Goal: Find specific page/section: Locate a particular part of the current website

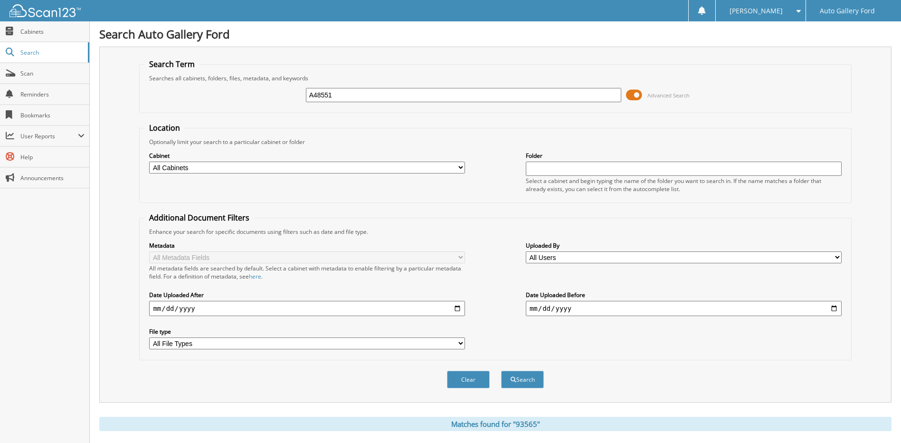
type input "A48551"
click at [501, 370] on button "Search" at bounding box center [522, 379] width 43 height 18
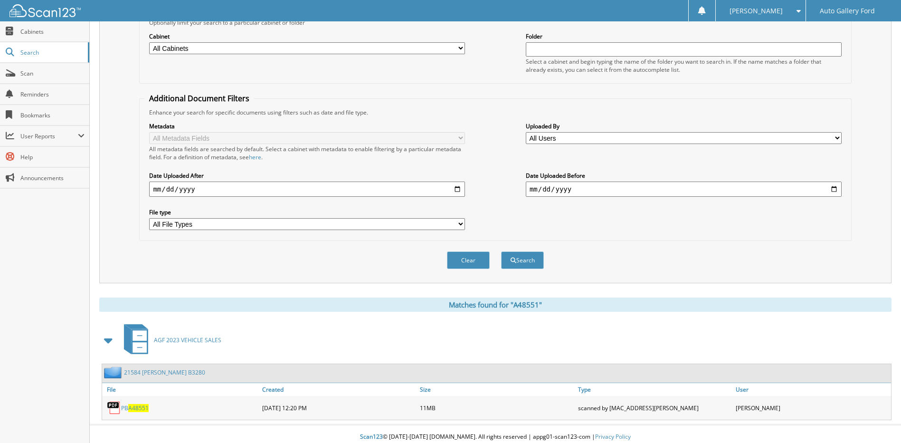
scroll to position [125, 0]
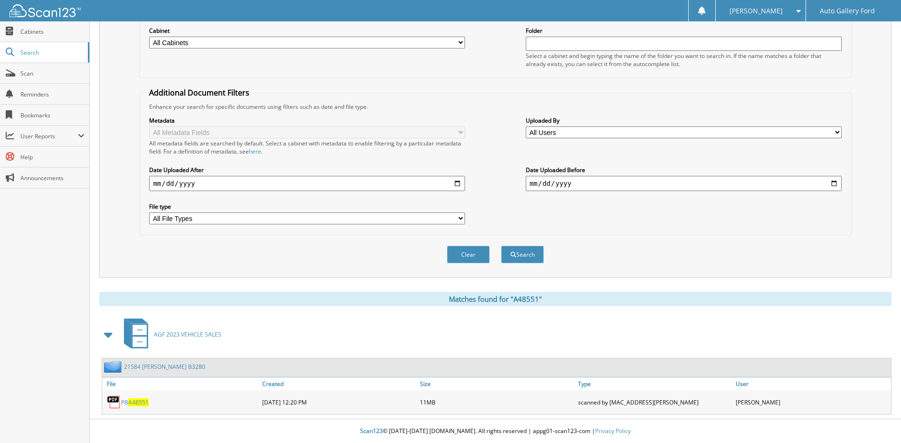
click at [136, 402] on span "A48551" at bounding box center [138, 402] width 20 height 8
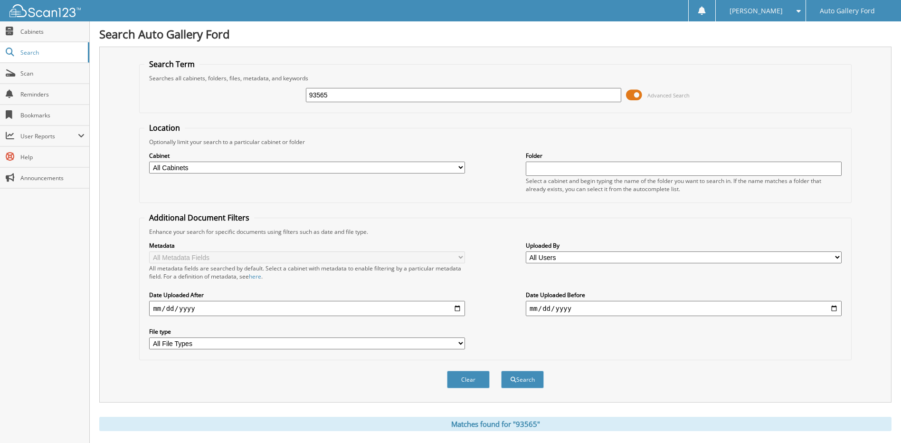
click at [308, 93] on input "93565" at bounding box center [464, 95] width 316 height 14
type input "BONCELLAS"
click at [501, 370] on button "Search" at bounding box center [522, 379] width 43 height 18
drag, startPoint x: 312, startPoint y: 92, endPoint x: 273, endPoint y: 89, distance: 39.0
click at [275, 90] on div "BONCELLAS Advanced Search" at bounding box center [494, 95] width 701 height 26
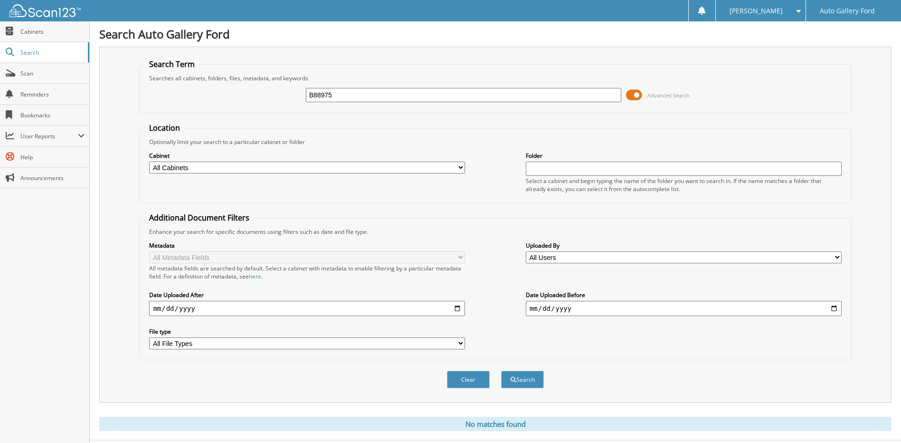
type input "B88975"
click at [501, 370] on button "Search" at bounding box center [522, 379] width 43 height 18
drag, startPoint x: 313, startPoint y: 98, endPoint x: 278, endPoint y: 96, distance: 35.2
click at [280, 98] on div "B88975 Advanced Search" at bounding box center [494, 95] width 701 height 26
click at [338, 90] on input "text" at bounding box center [464, 95] width 316 height 14
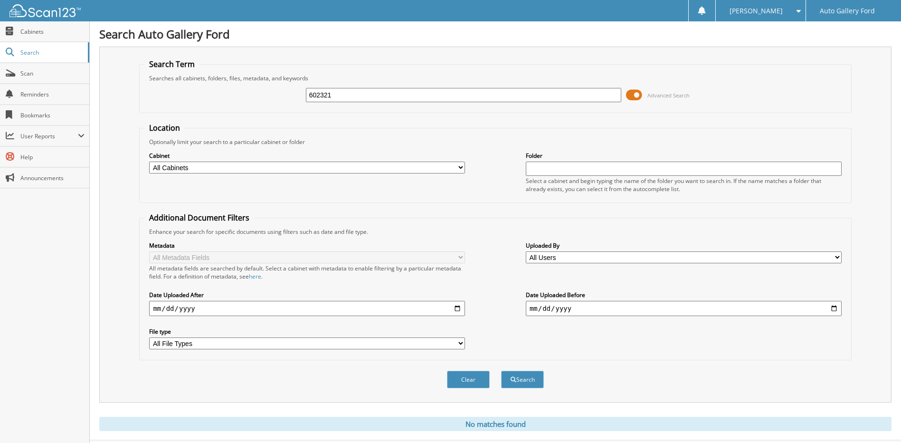
type input "602321"
click at [501, 370] on button "Search" at bounding box center [522, 379] width 43 height 18
drag, startPoint x: 351, startPoint y: 95, endPoint x: 290, endPoint y: 95, distance: 60.8
click at [292, 96] on div "602321 Advanced Search" at bounding box center [494, 95] width 701 height 26
type input "602439"
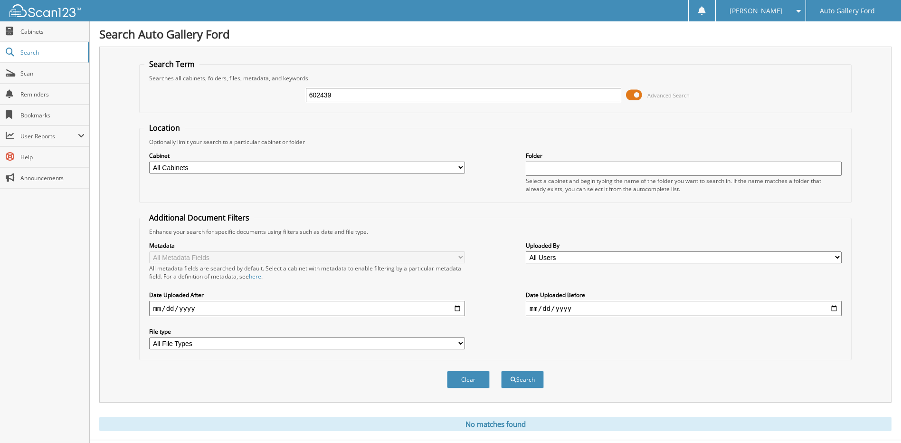
click at [501, 370] on button "Search" at bounding box center [522, 379] width 43 height 18
